Goal: Task Accomplishment & Management: Use online tool/utility

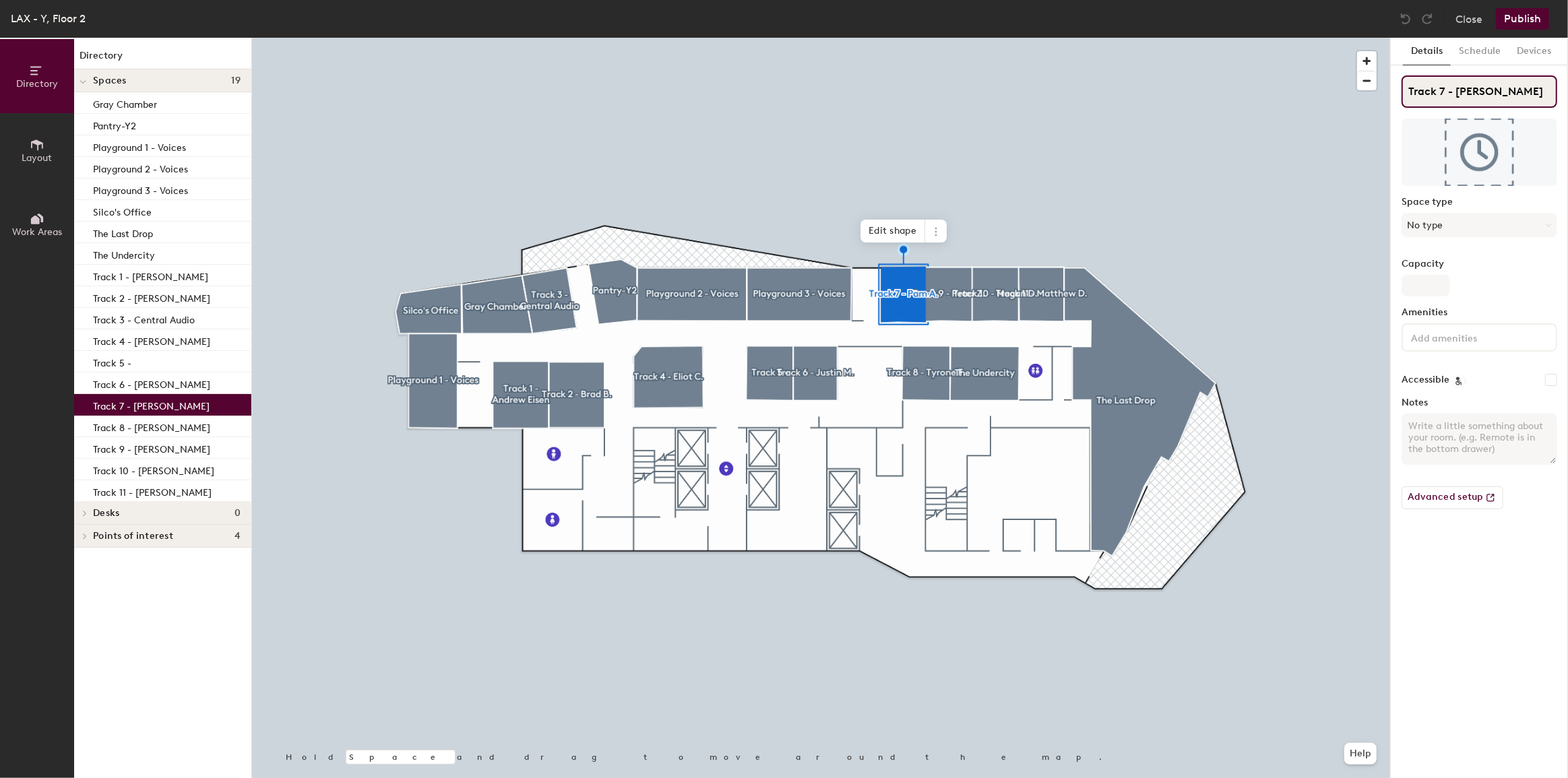
click at [1499, 88] on input "Track 7 - [PERSON_NAME]" at bounding box center [1479, 91] width 156 height 32
paste input "[PERSON_NAME]"
type input "Track 7 - [PERSON_NAME]"
click at [1536, 18] on button "Publish" at bounding box center [1522, 19] width 54 height 21
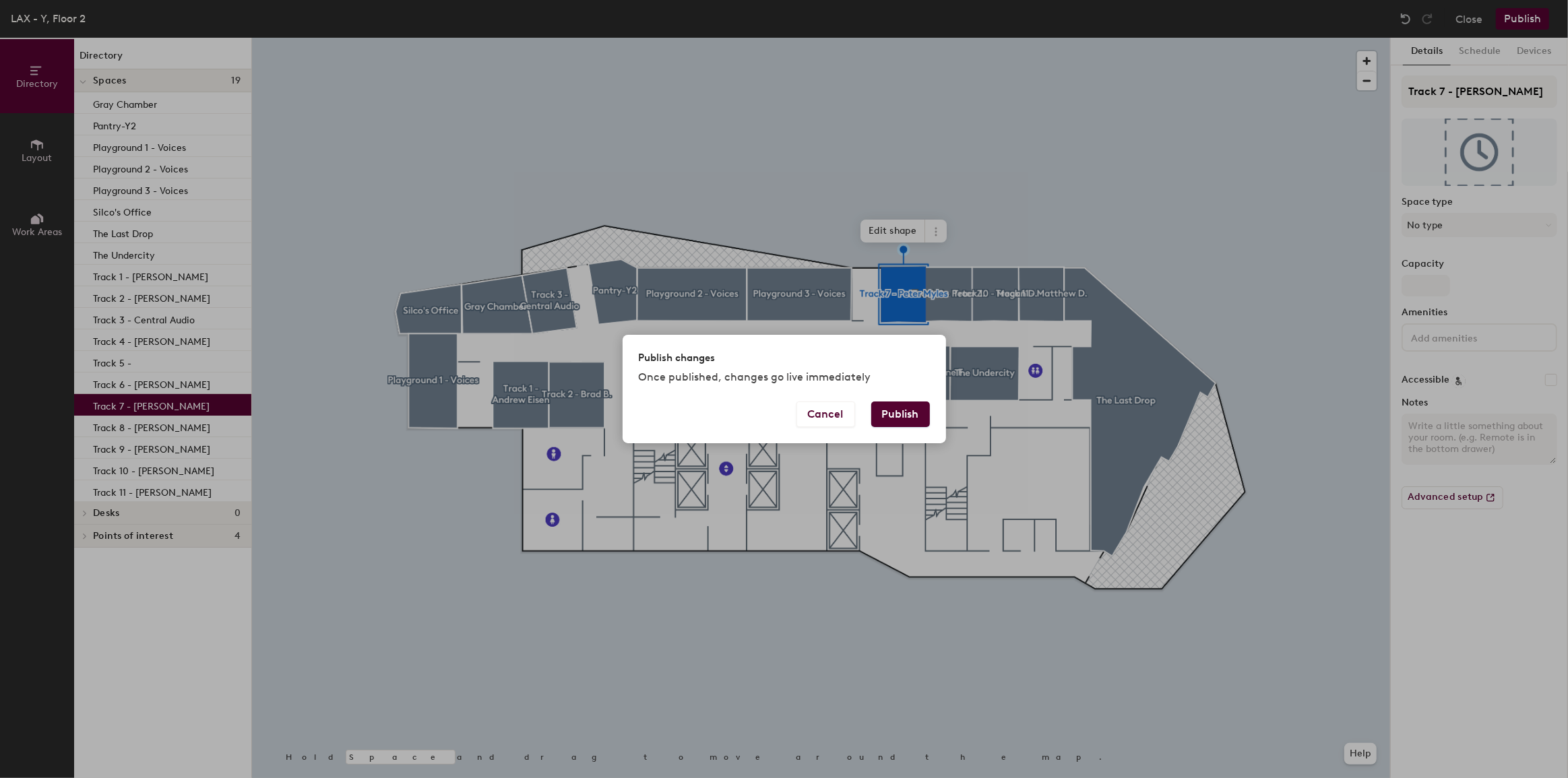
click at [909, 420] on button "Publish" at bounding box center [901, 415] width 59 height 26
